Goal: Task Accomplishment & Management: Use online tool/utility

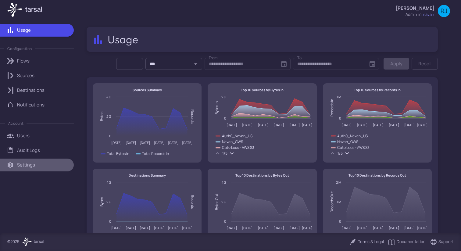
click at [29, 165] on p "Settings" at bounding box center [26, 165] width 18 height 7
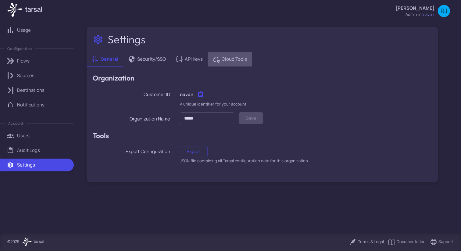
click at [234, 61] on span "Cloud Tools" at bounding box center [234, 59] width 25 height 7
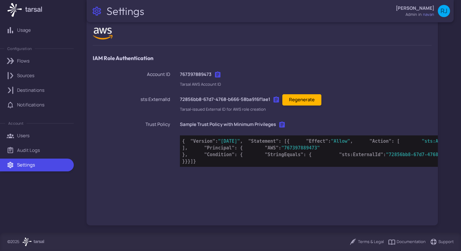
scroll to position [34, 0]
click at [281, 151] on span ""767397889473"" at bounding box center [300, 147] width 38 height 5
drag, startPoint x: 204, startPoint y: 168, endPoint x: 268, endPoint y: 168, distance: 64.6
click at [268, 167] on pre "{ "Version" : "[DATE]" , "Statement" : [ { "Effect" : "Allow" , "Action" : [ "s…" at bounding box center [336, 150] width 313 height 31
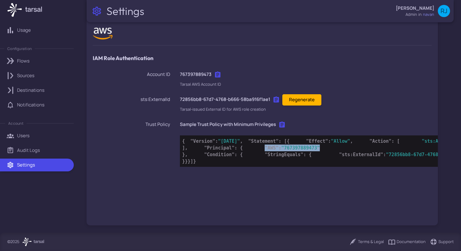
copy code ""AWS" : "767397889473""
click at [281, 151] on span ""767397889473"" at bounding box center [300, 147] width 38 height 5
